Goal: Information Seeking & Learning: Compare options

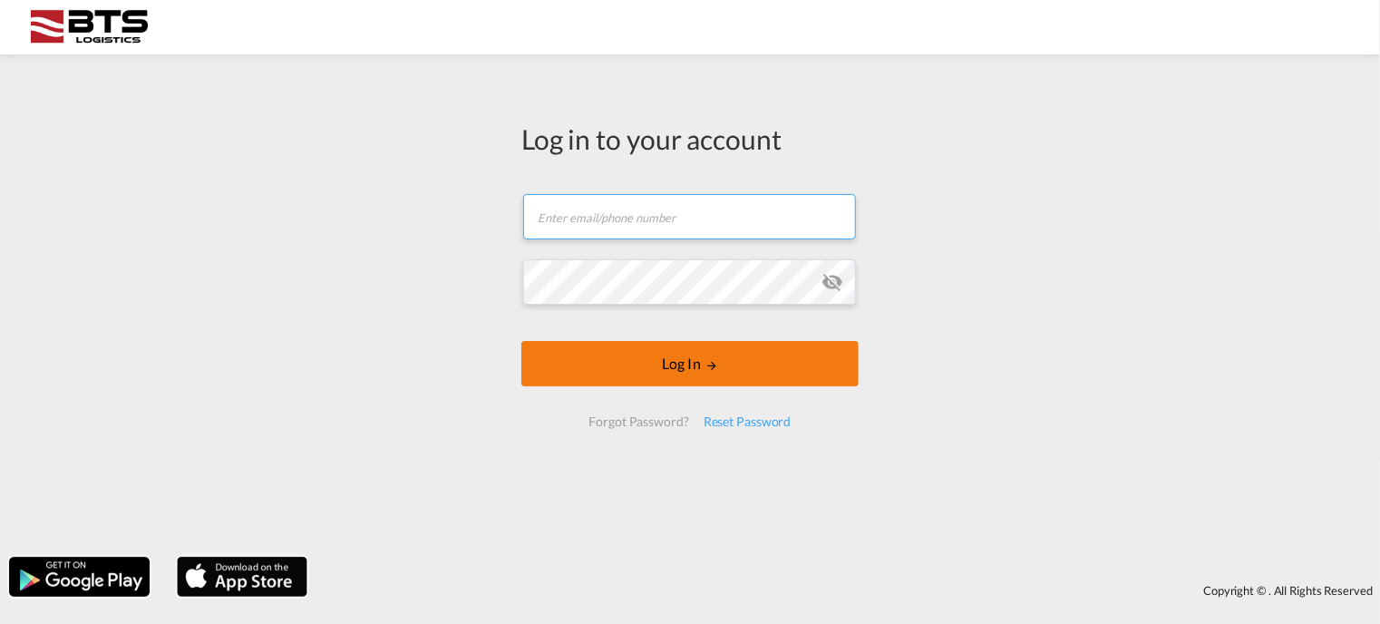
type input "[EMAIL_ADDRESS][DOMAIN_NAME]"
click at [683, 365] on button "Log In" at bounding box center [689, 363] width 337 height 45
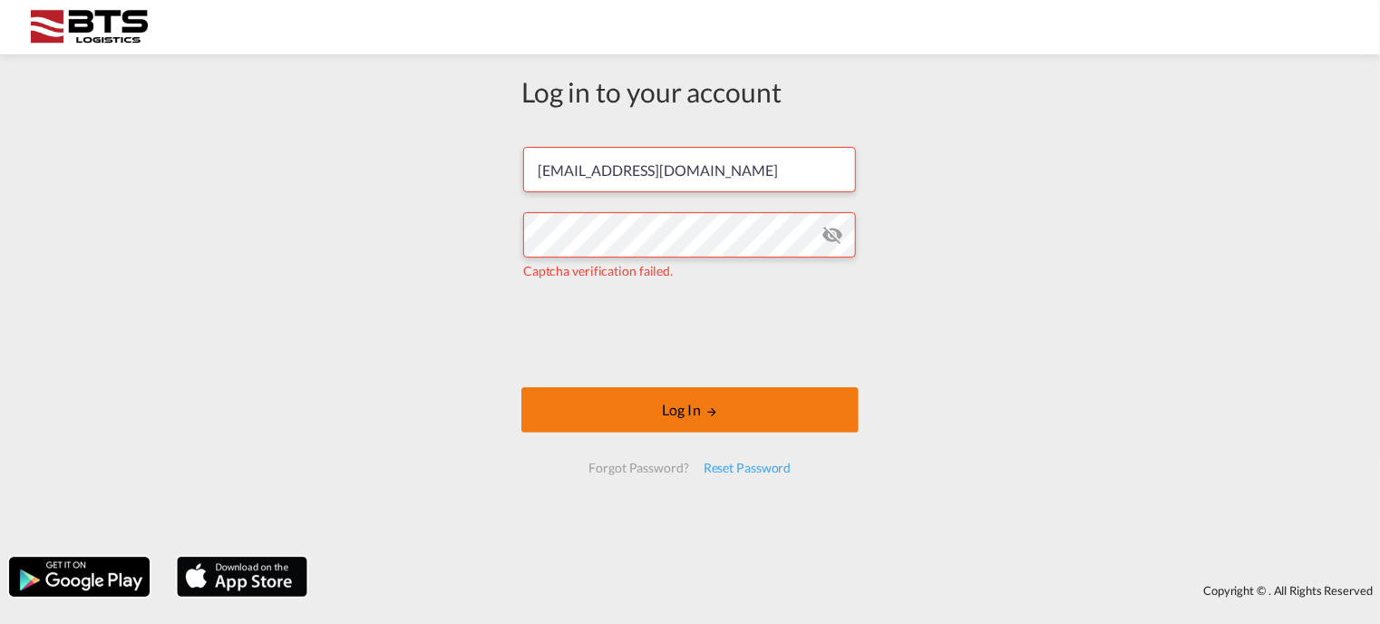
click at [716, 416] on md-icon "LOGIN" at bounding box center [711, 411] width 13 height 13
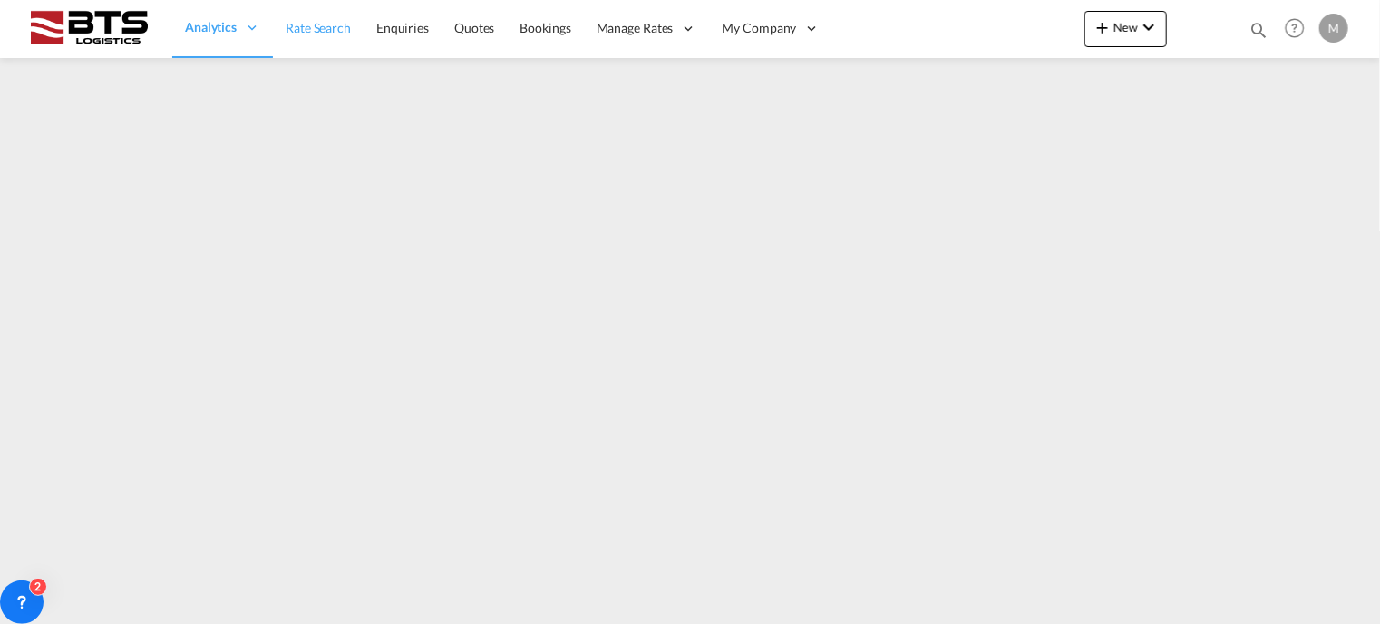
click at [308, 28] on span "Rate Search" at bounding box center [318, 27] width 65 height 15
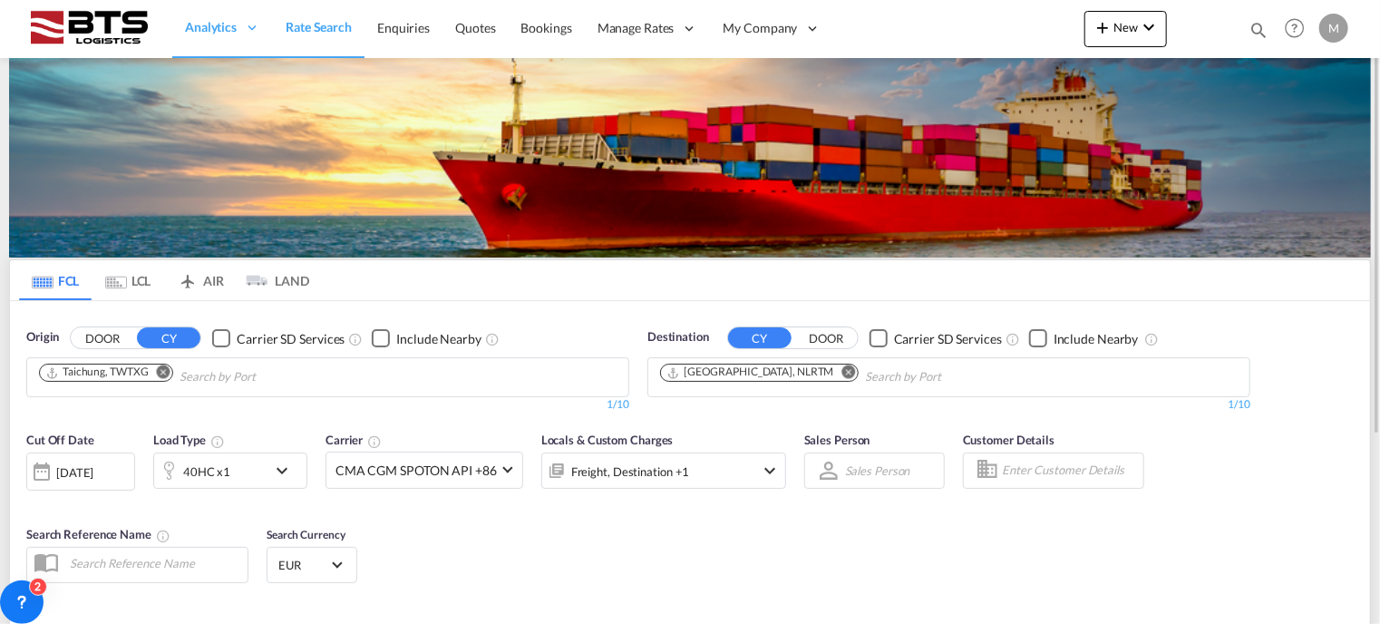
click at [163, 369] on md-icon "Remove" at bounding box center [164, 372] width 14 height 14
click at [842, 373] on md-icon "Remove" at bounding box center [849, 372] width 14 height 14
click at [374, 375] on body "Analytics Reports Dashboard Rate Search Enquiries Quotes Bookings" at bounding box center [690, 312] width 1380 height 624
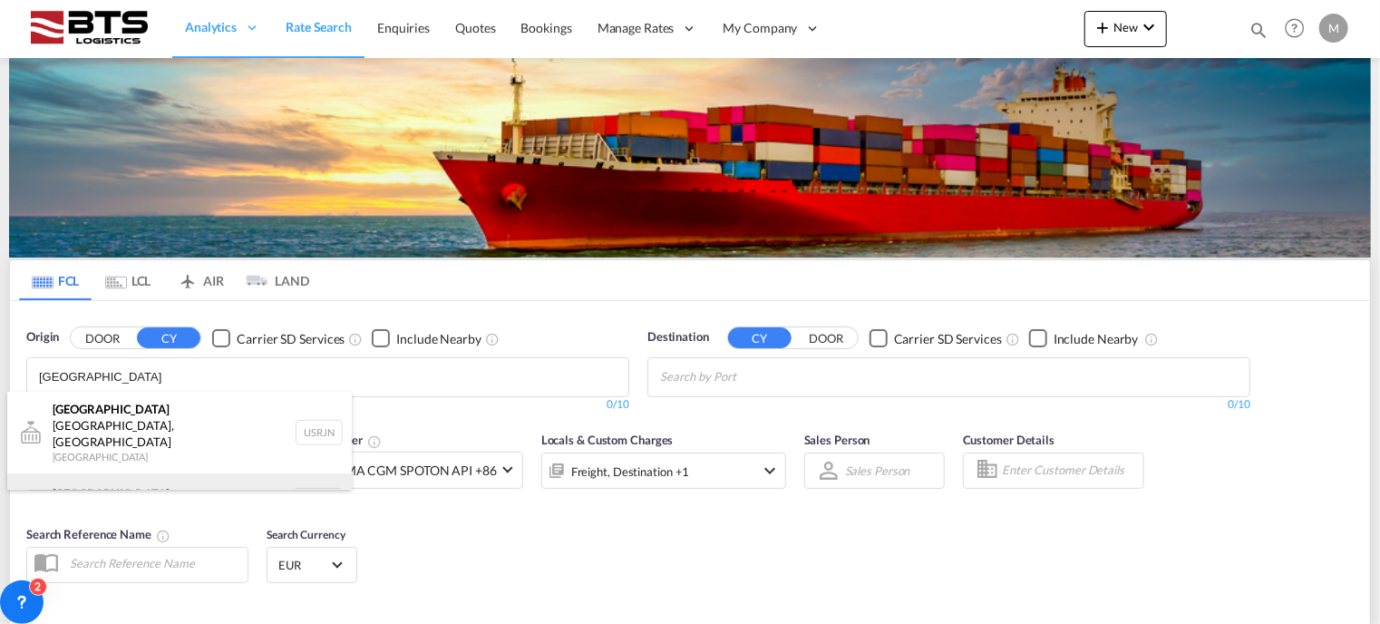
type input "[GEOGRAPHIC_DATA]"
click at [180, 480] on div "[GEOGRAPHIC_DATA] [GEOGRAPHIC_DATA] NLRTM" at bounding box center [179, 500] width 344 height 54
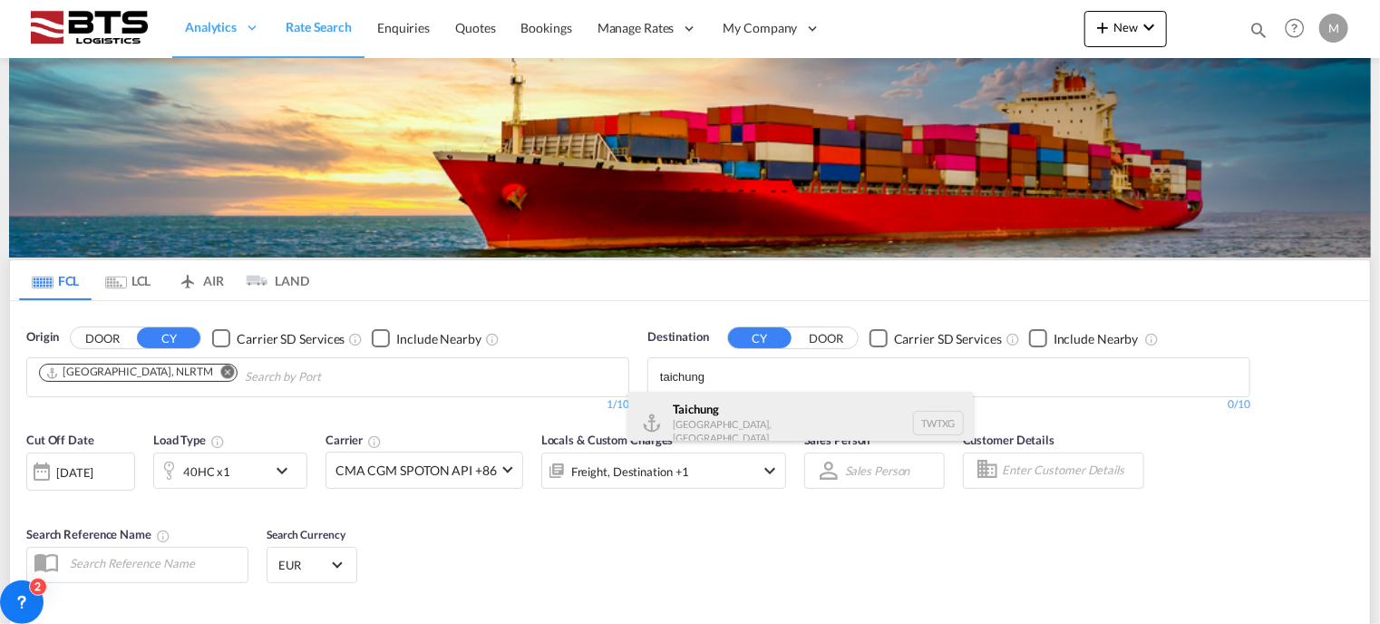
type input "taichung"
click at [696, 422] on div "Taichung [GEOGRAPHIC_DATA], [GEOGRAPHIC_DATA] TWTXG" at bounding box center [800, 423] width 344 height 63
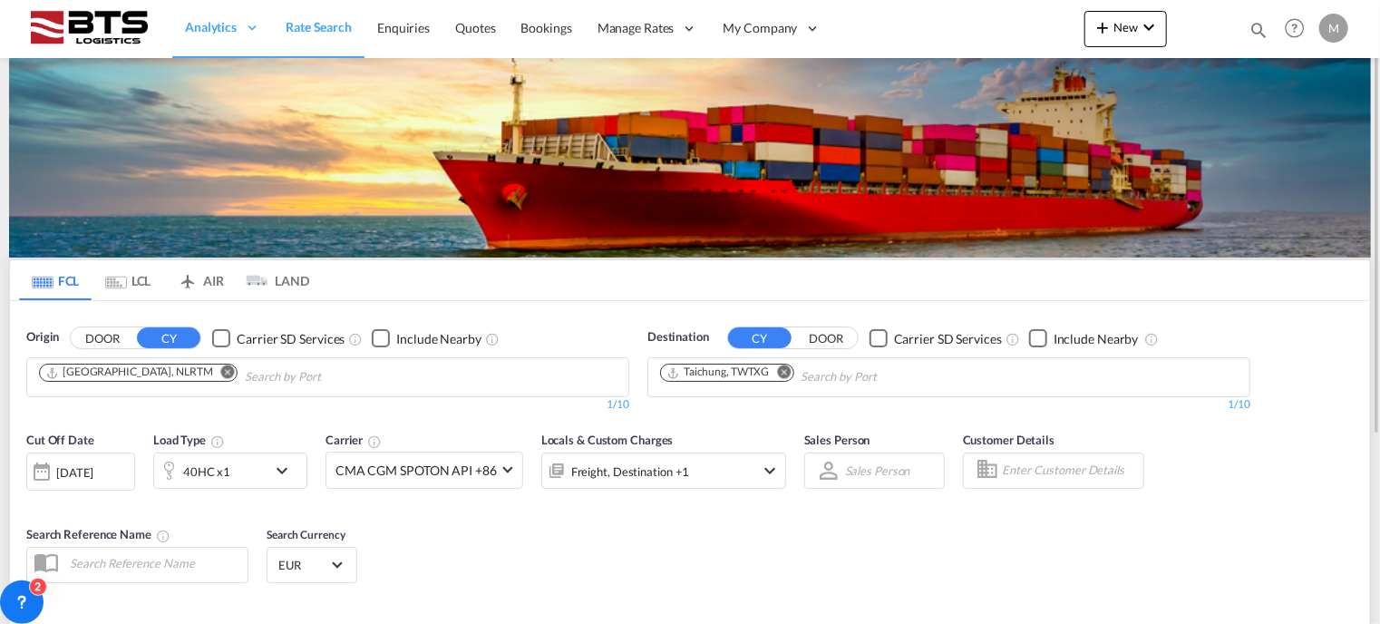
scroll to position [272, 0]
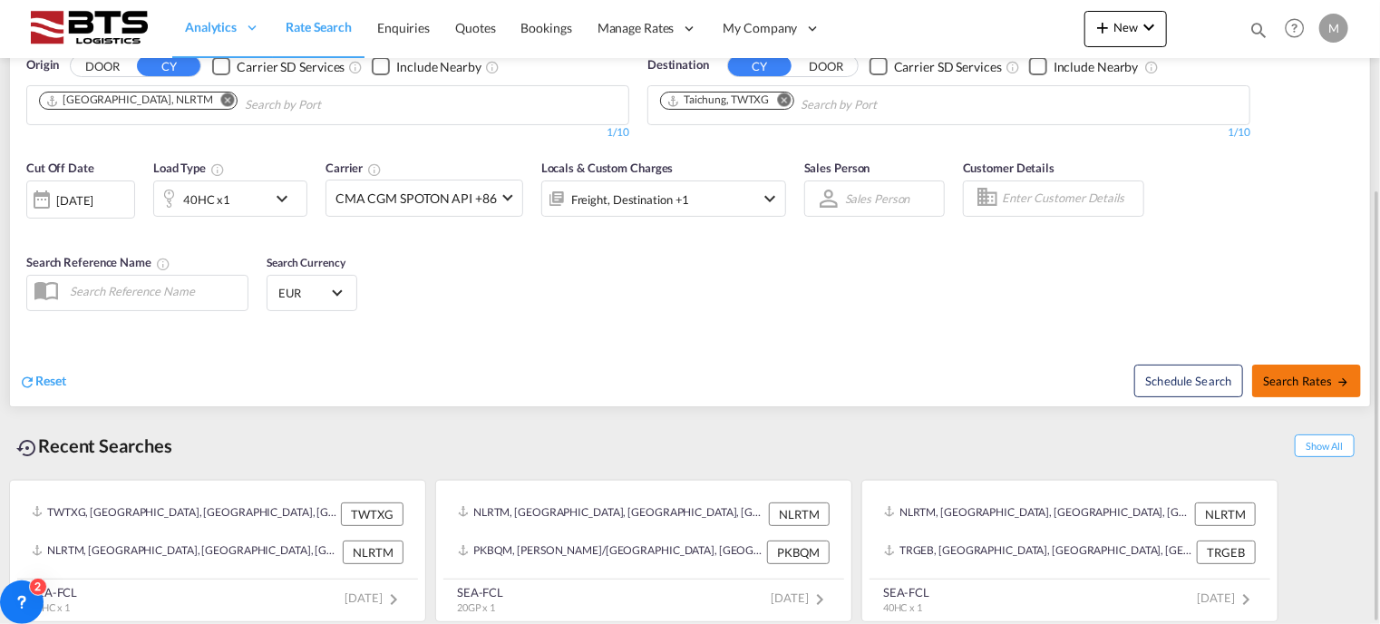
click at [1315, 381] on span "Search Rates" at bounding box center [1306, 381] width 87 height 15
type input "NLRTM to TWTXG / [DATE]"
